Goal: Task Accomplishment & Management: Complete application form

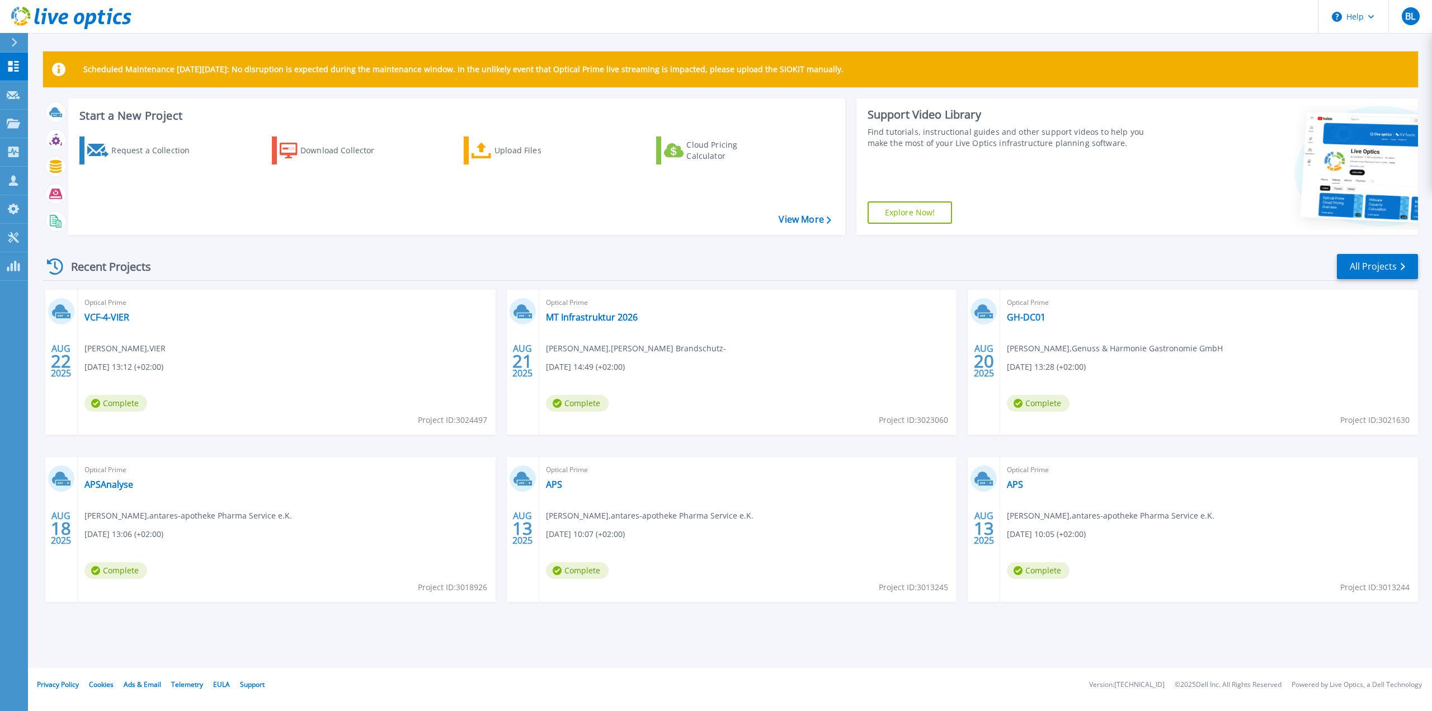
click at [293, 264] on div "Recent Projects All Projects" at bounding box center [730, 267] width 1375 height 28
drag, startPoint x: 156, startPoint y: 152, endPoint x: 156, endPoint y: 158, distance: 6.2
click at [156, 152] on div "Request a Collection" at bounding box center [155, 150] width 89 height 22
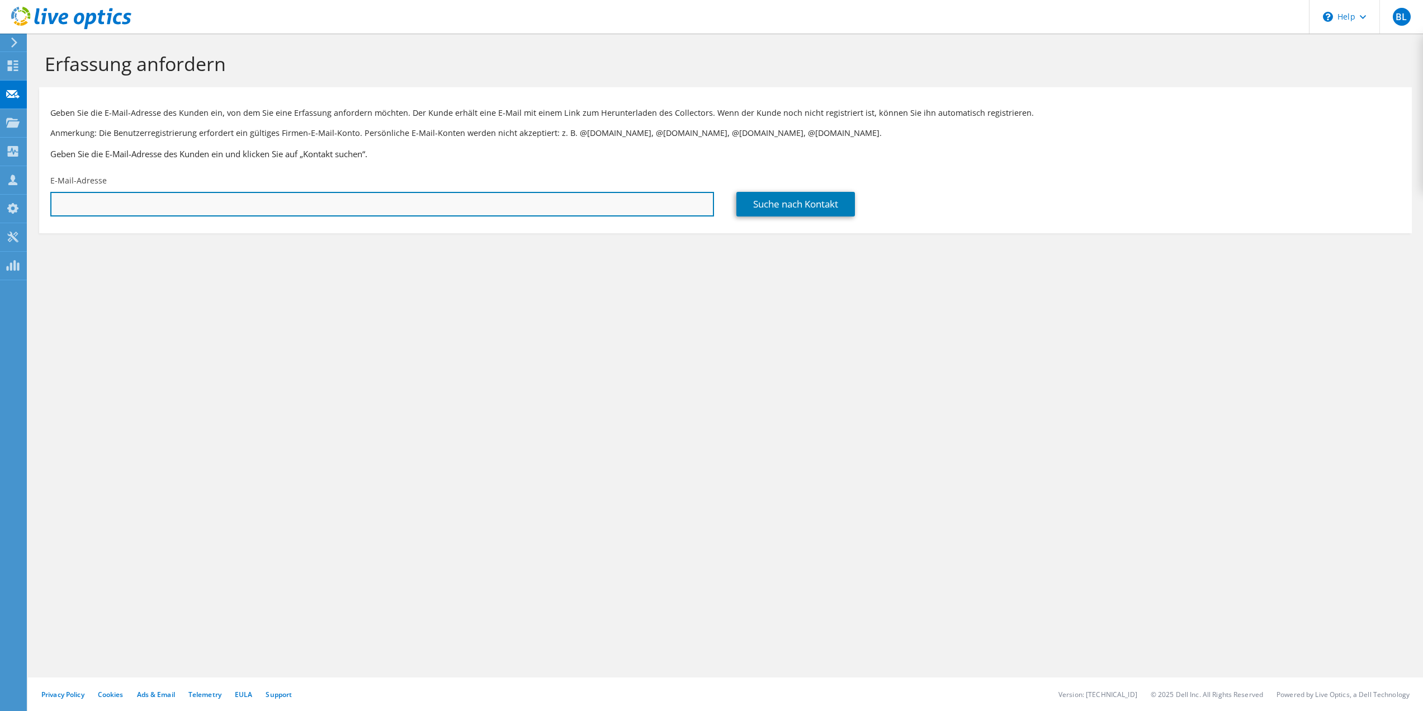
click at [193, 206] on input "text" at bounding box center [382, 204] width 664 height 25
paste input "[EMAIL_ADDRESS][PERSON_NAME][DOMAIN_NAME]"
type input "[EMAIL_ADDRESS][PERSON_NAME][DOMAIN_NAME]"
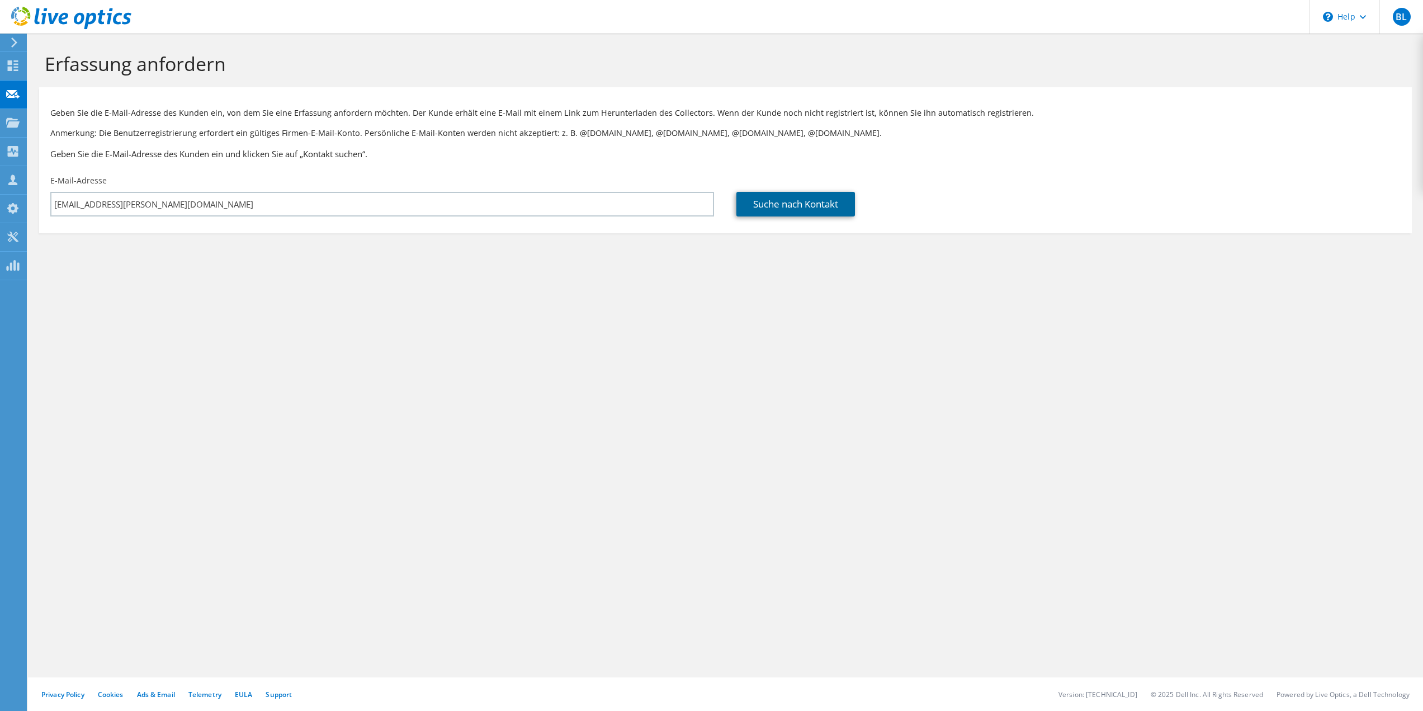
click at [771, 209] on link "Suche nach Kontakt" at bounding box center [796, 204] width 119 height 25
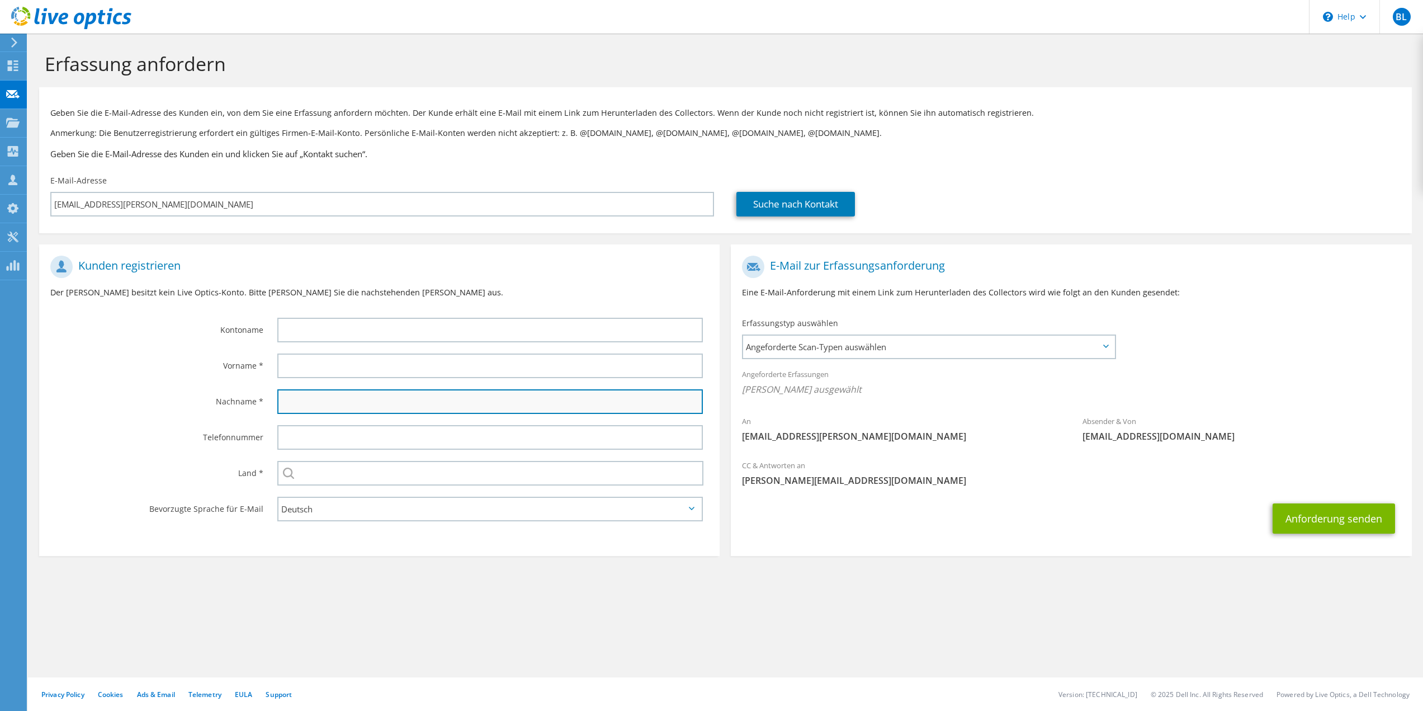
click at [298, 391] on input "text" at bounding box center [490, 401] width 426 height 25
type input "[PERSON_NAME]"
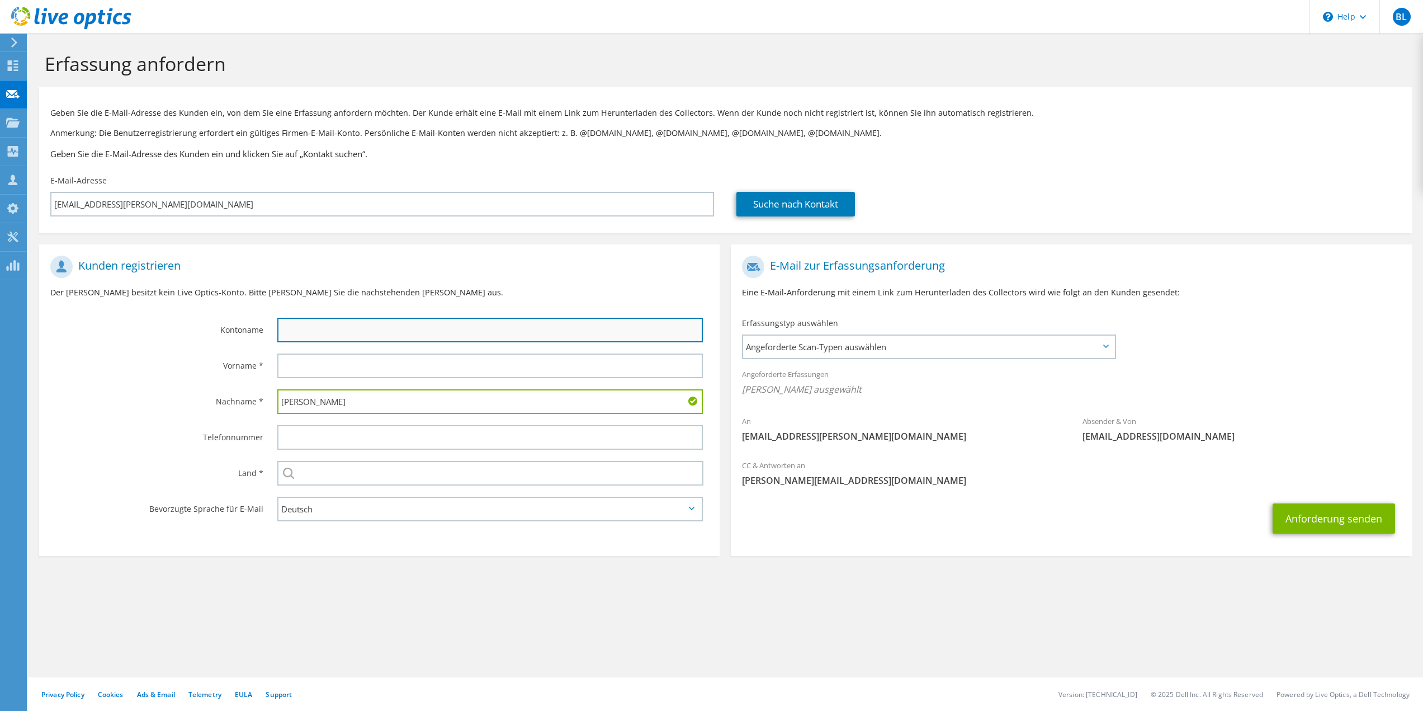
drag, startPoint x: 300, startPoint y: 336, endPoint x: 301, endPoint y: 352, distance: 16.8
click at [300, 336] on input "text" at bounding box center [490, 330] width 426 height 25
paste input "[PERSON_NAME] GmbH + Co. KG"
type input "[PERSON_NAME] GmbH + Co. KG"
click at [862, 339] on span "Angeforderte Scan-Typen auswählen" at bounding box center [928, 347] width 371 height 22
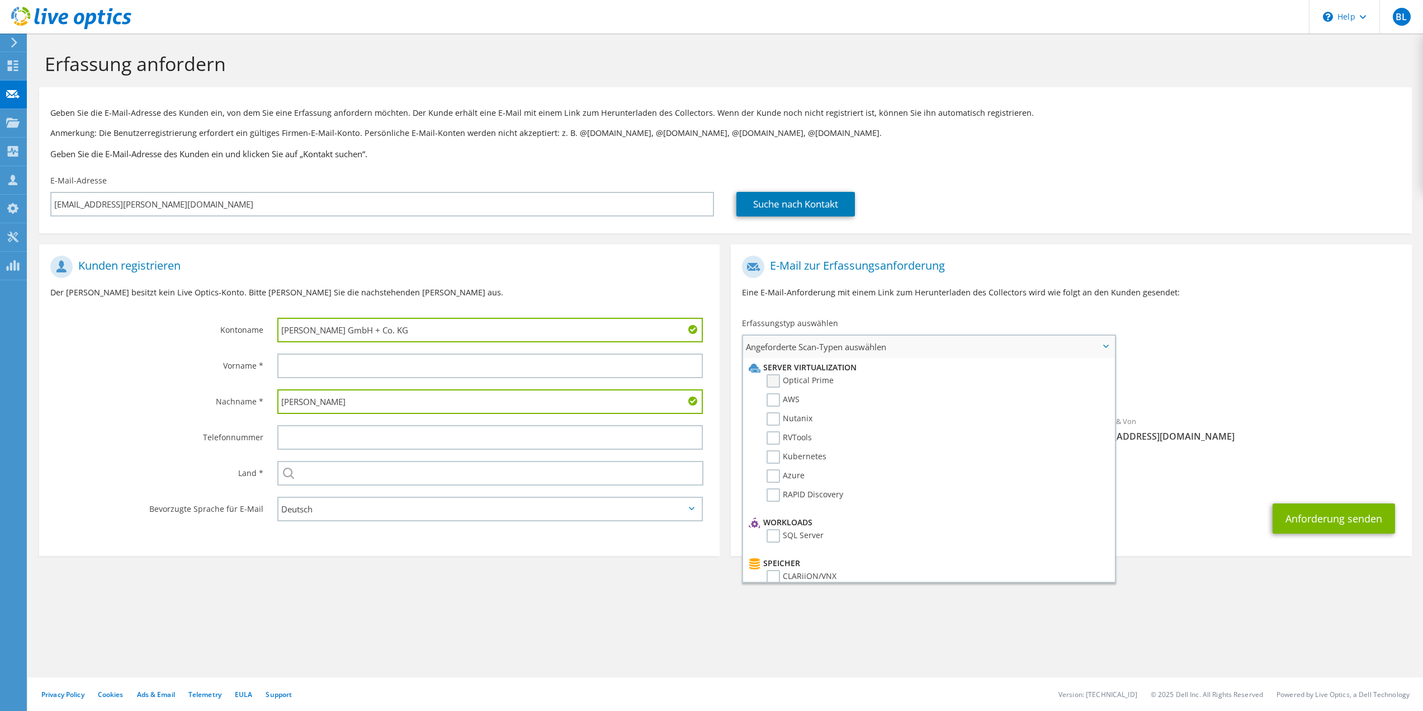
click at [801, 380] on label "Optical Prime" at bounding box center [800, 380] width 67 height 13
click at [0, 0] on input "Optical Prime" at bounding box center [0, 0] width 0 height 0
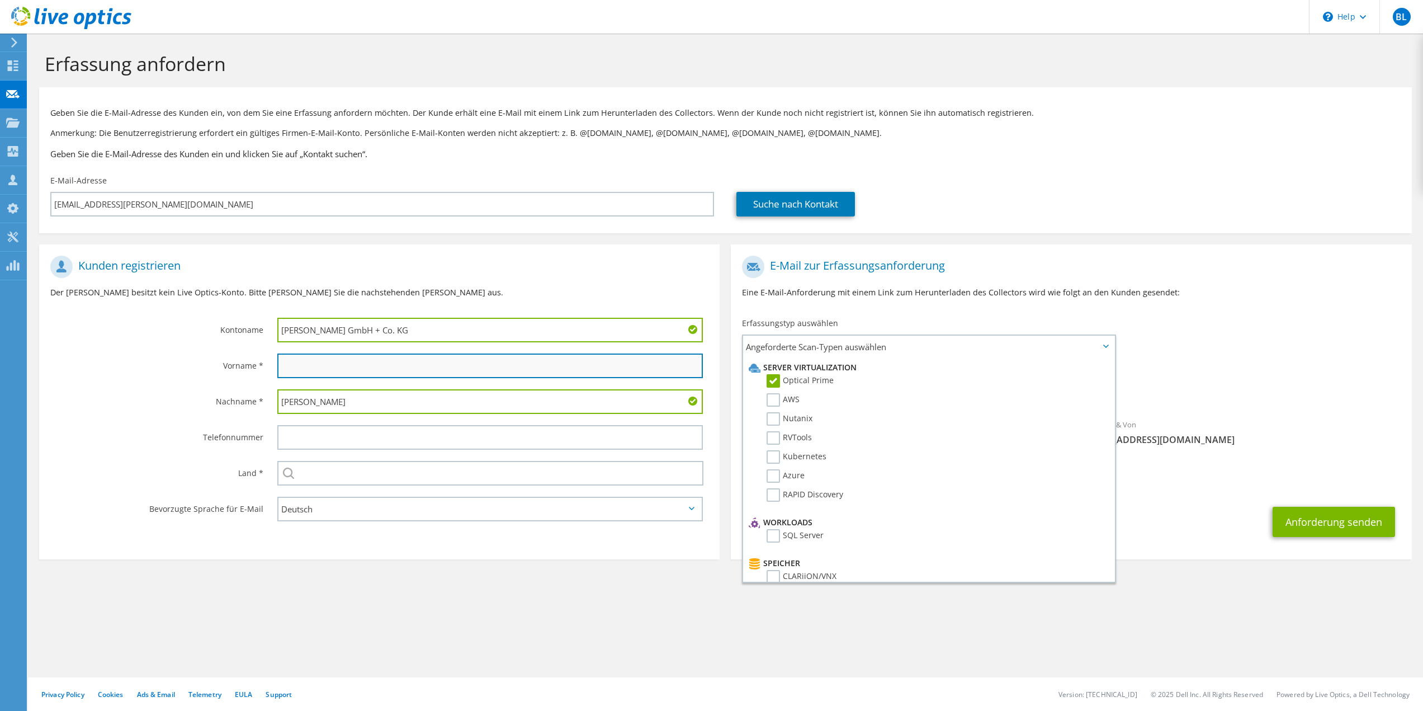
click at [291, 370] on input "text" at bounding box center [490, 365] width 426 height 25
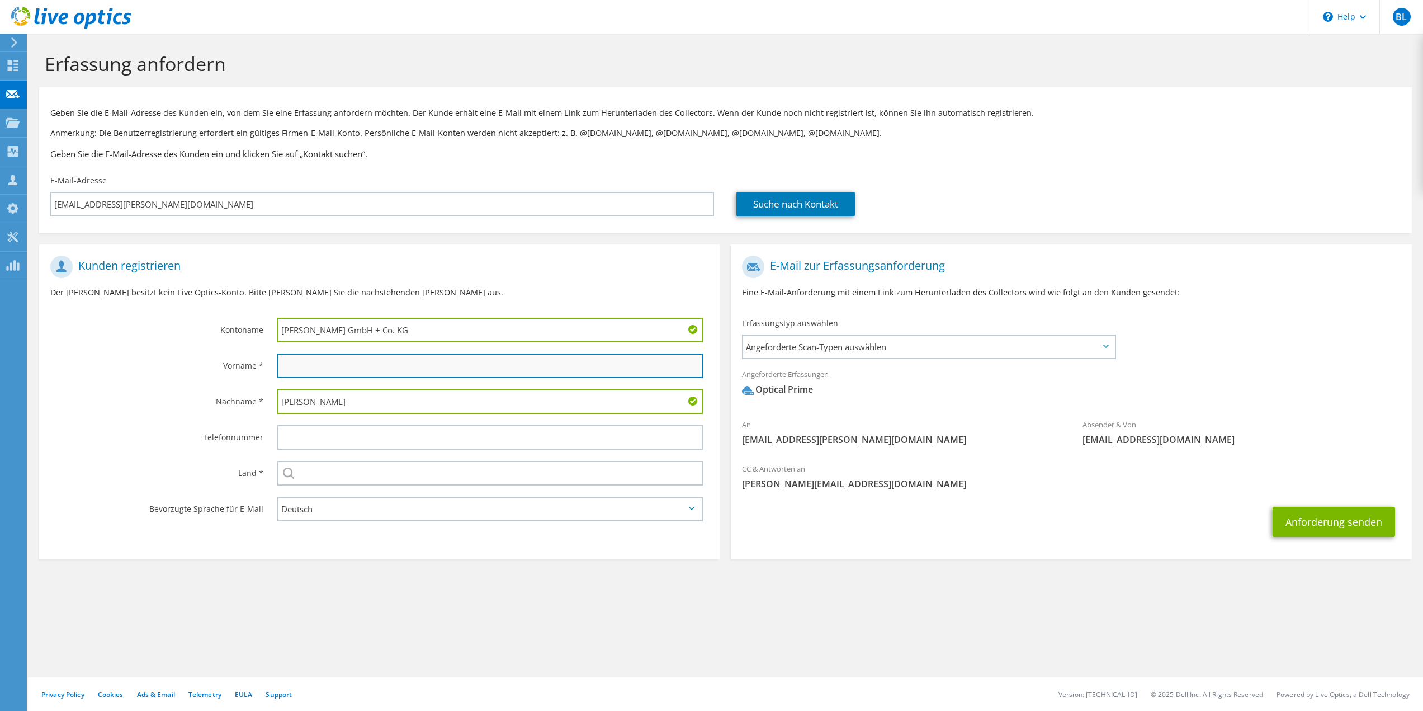
click at [353, 363] on input "text" at bounding box center [490, 365] width 426 height 25
type input "David"
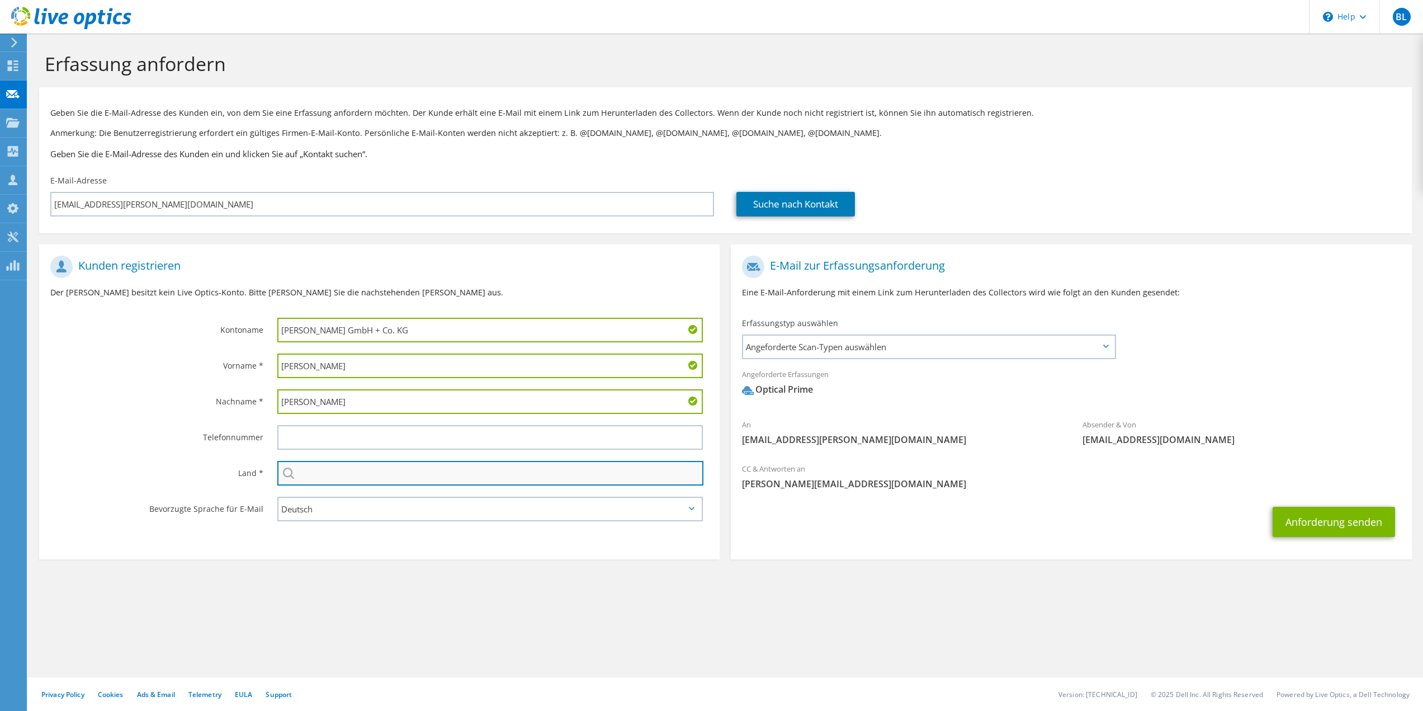
click at [318, 475] on input "text" at bounding box center [490, 473] width 427 height 25
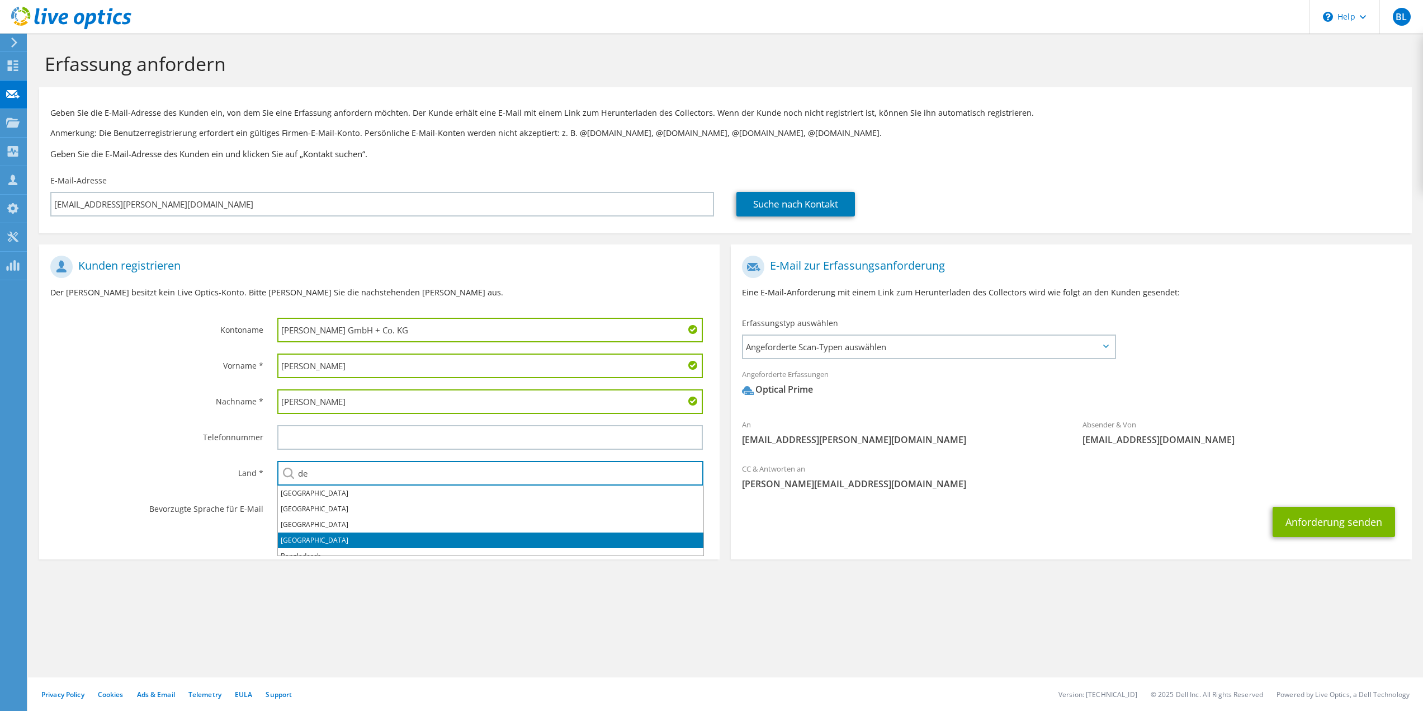
click at [313, 542] on li "[GEOGRAPHIC_DATA]" at bounding box center [491, 540] width 426 height 16
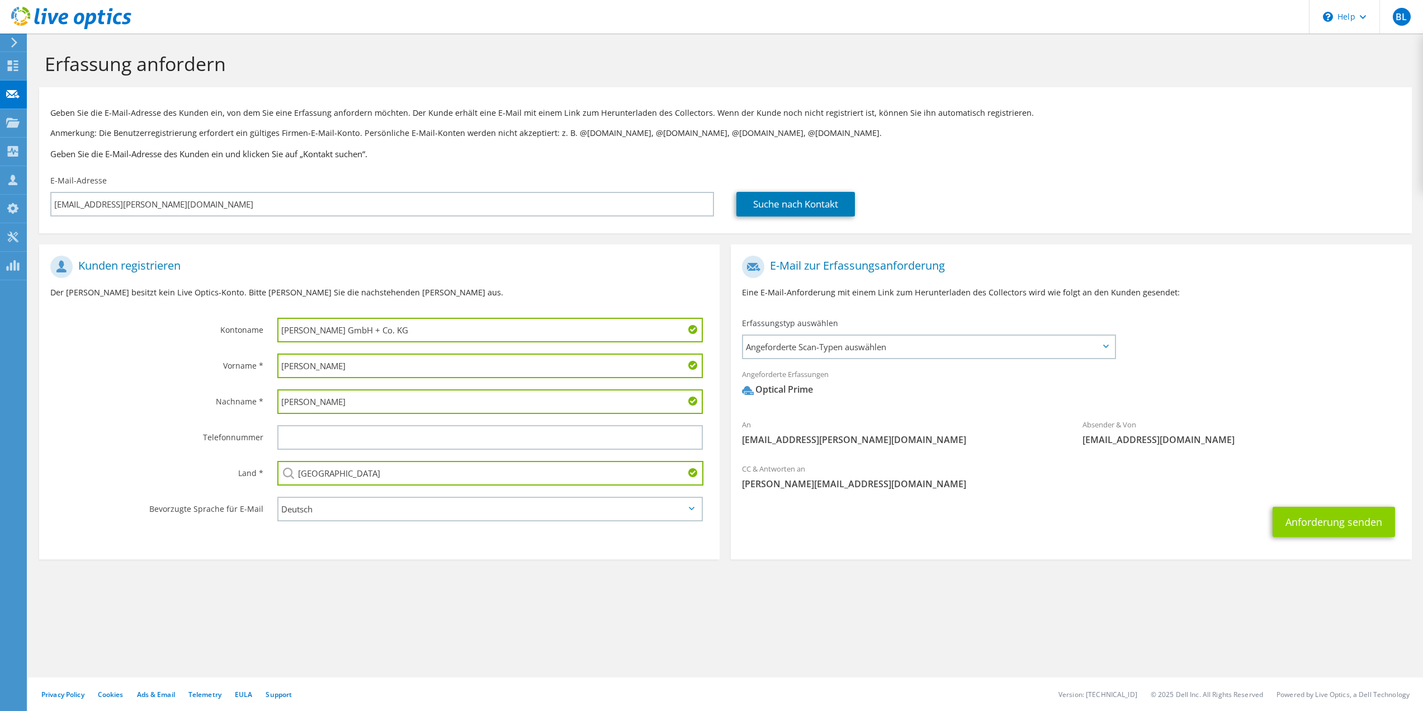
type input "[GEOGRAPHIC_DATA]"
click at [1320, 525] on button "Anforderung senden" at bounding box center [1334, 522] width 122 height 30
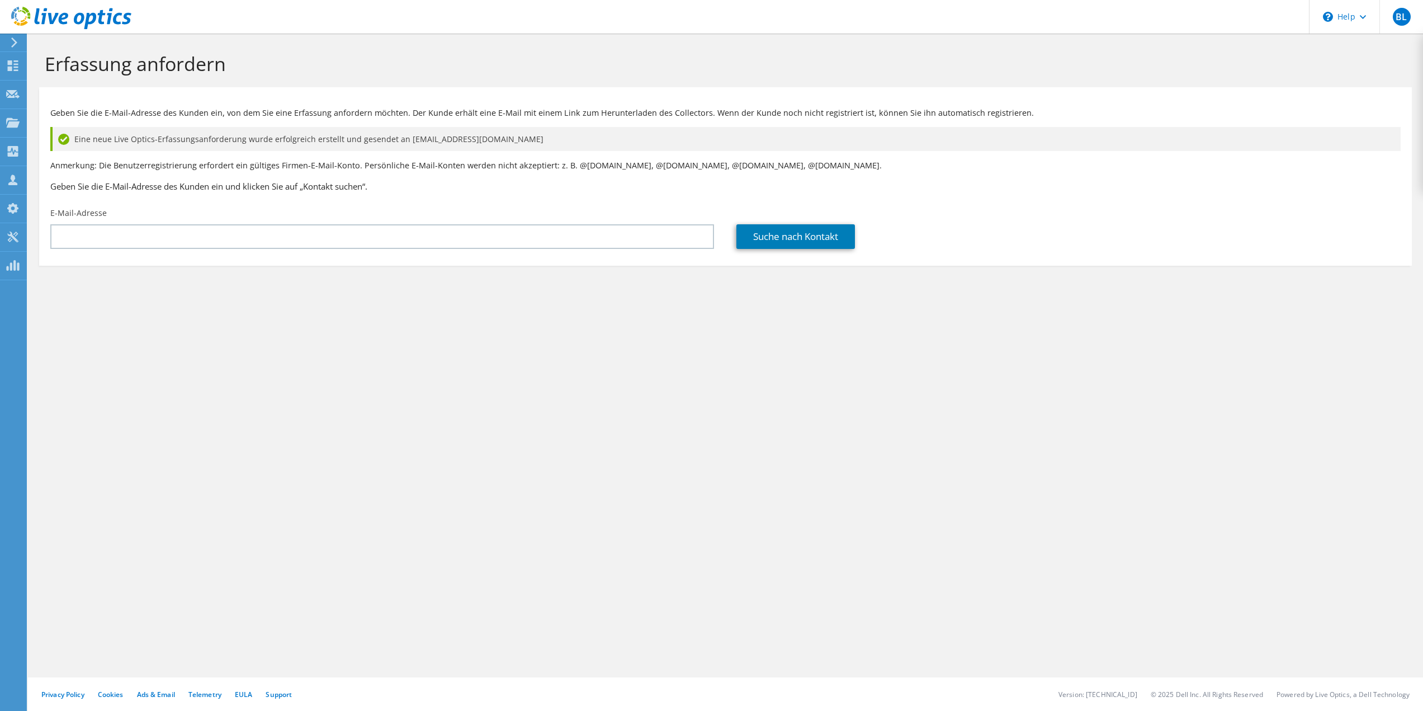
click at [196, 446] on div "Erfassung anfordern Geben Sie die E-Mail-Adresse des Kunden ein, von dem Sie ei…" at bounding box center [725, 372] width 1395 height 677
